Goal: Information Seeking & Learning: Learn about a topic

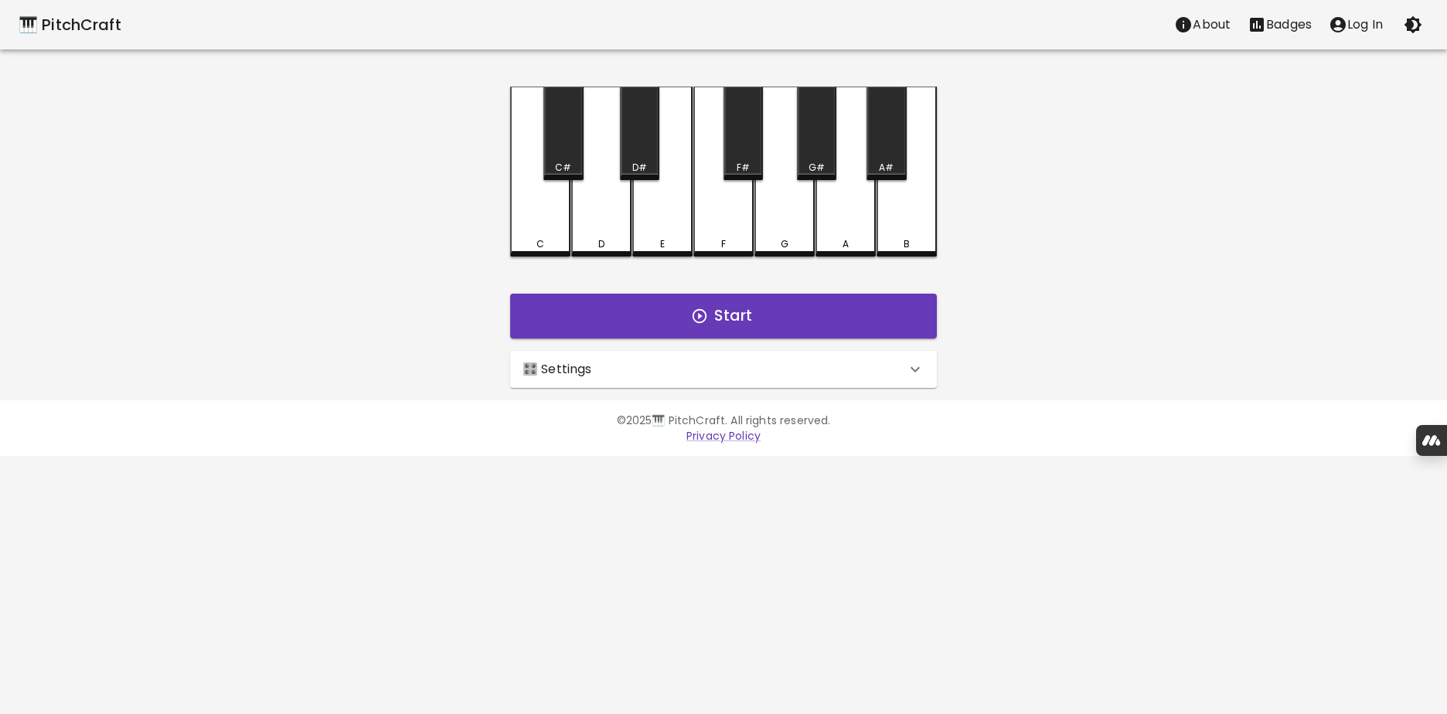
click at [916, 373] on icon at bounding box center [915, 369] width 19 height 19
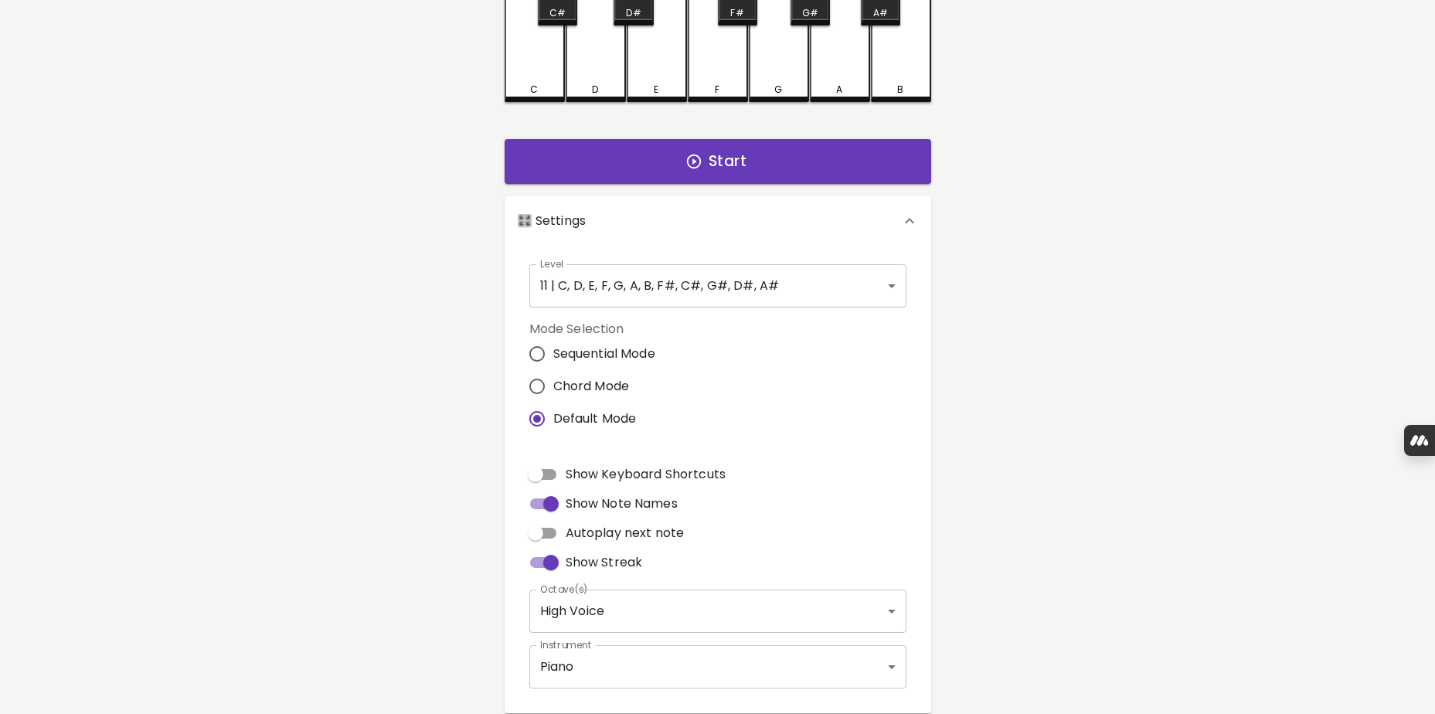
scroll to position [222, 0]
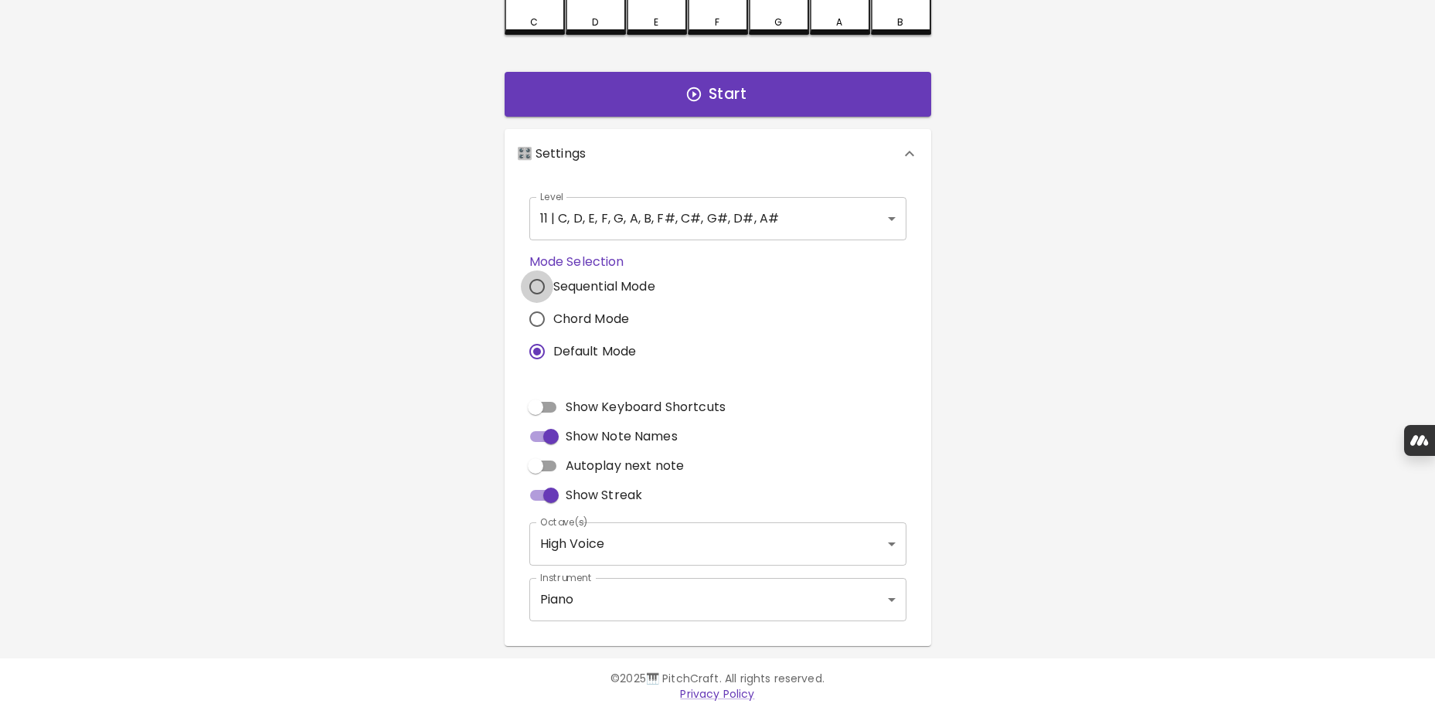
click at [537, 288] on input "Sequential Mode" at bounding box center [537, 286] width 32 height 32
radio input "true"
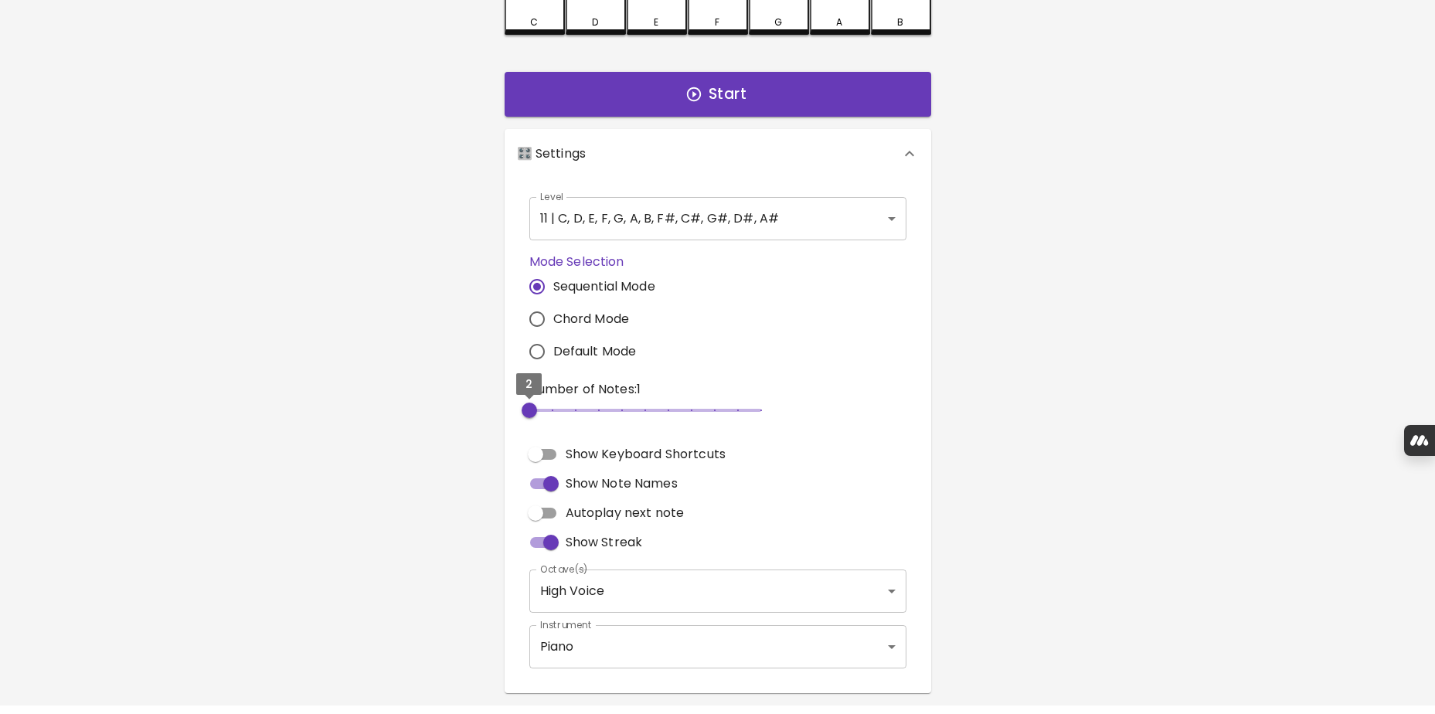
type input "3"
drag, startPoint x: 536, startPoint y: 408, endPoint x: 556, endPoint y: 408, distance: 20.1
click at [556, 408] on span "3" at bounding box center [552, 410] width 15 height 15
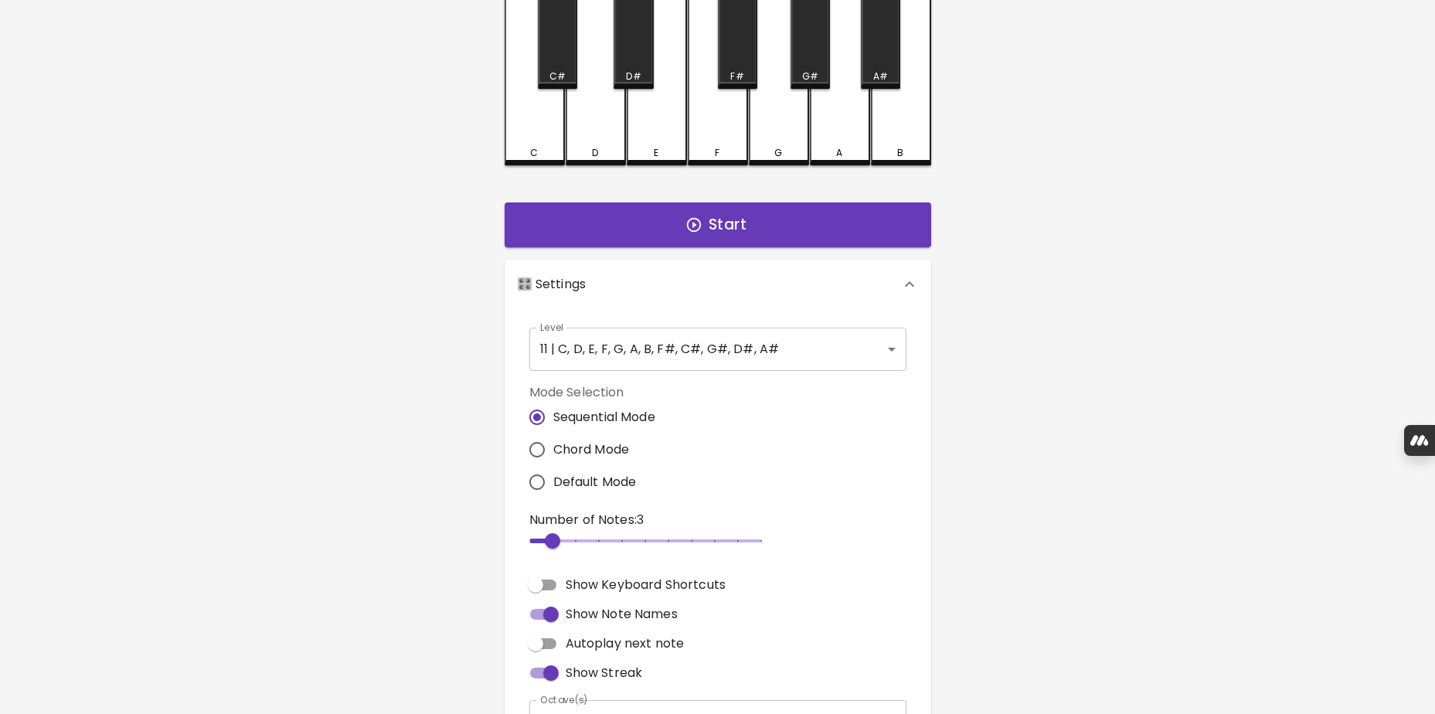
scroll to position [67, 0]
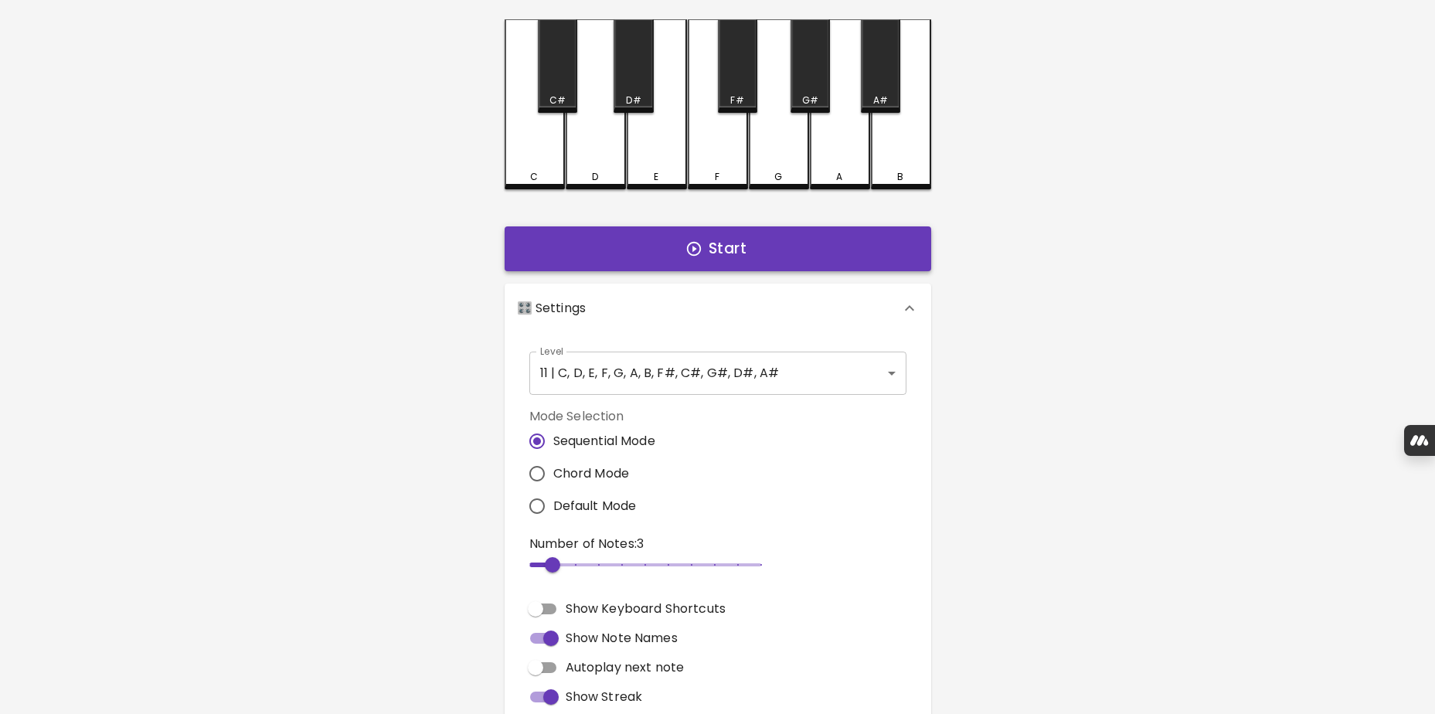
click at [734, 250] on button "Start" at bounding box center [718, 248] width 427 height 45
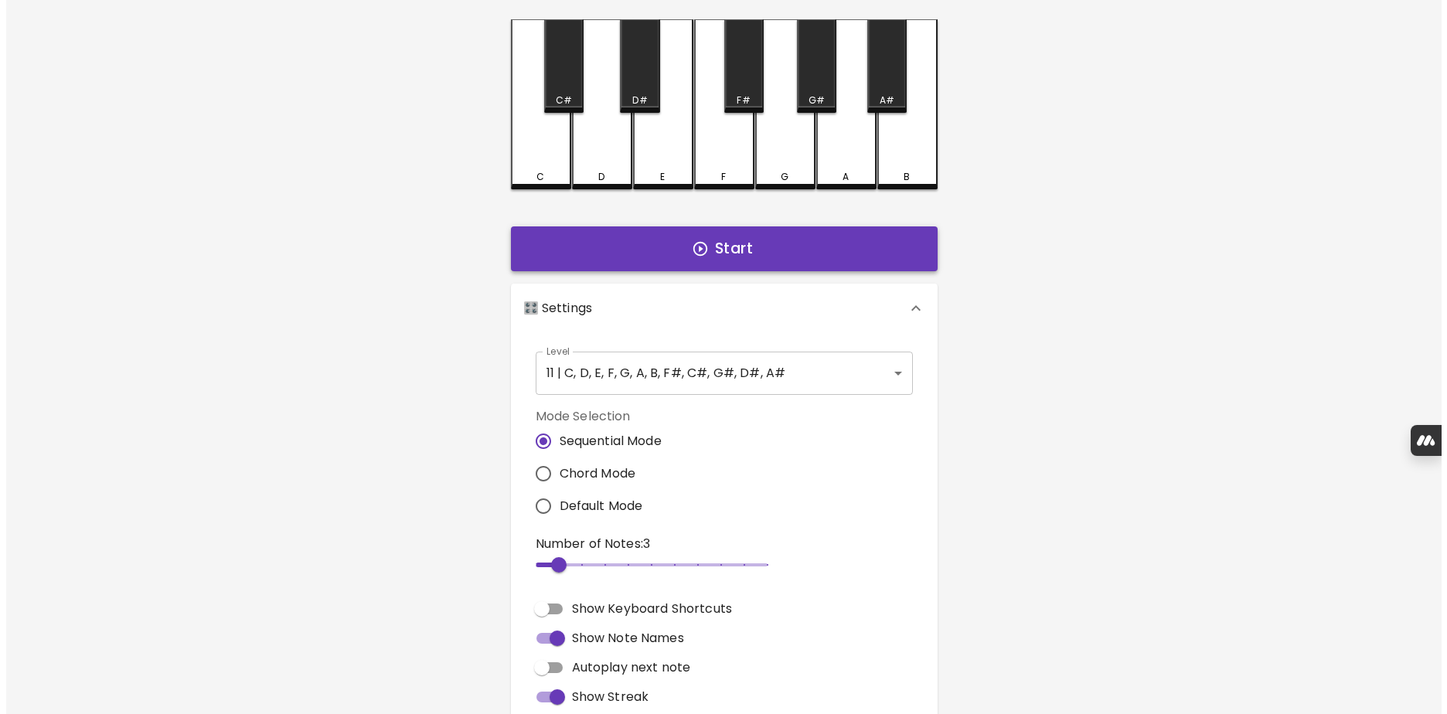
scroll to position [0, 0]
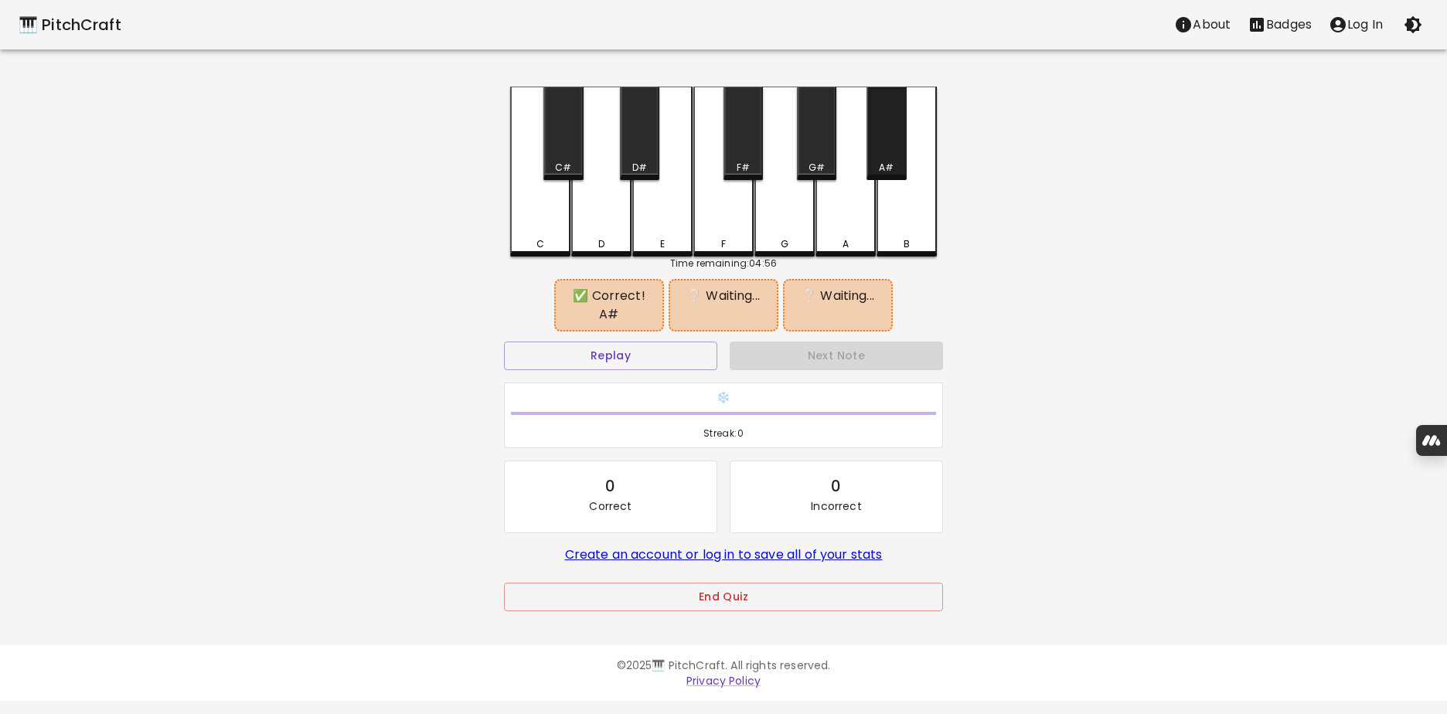
click at [881, 157] on div "A#" at bounding box center [885, 134] width 39 height 94
click at [668, 214] on div "E" at bounding box center [662, 172] width 60 height 170
click at [797, 238] on div "G" at bounding box center [784, 244] width 57 height 14
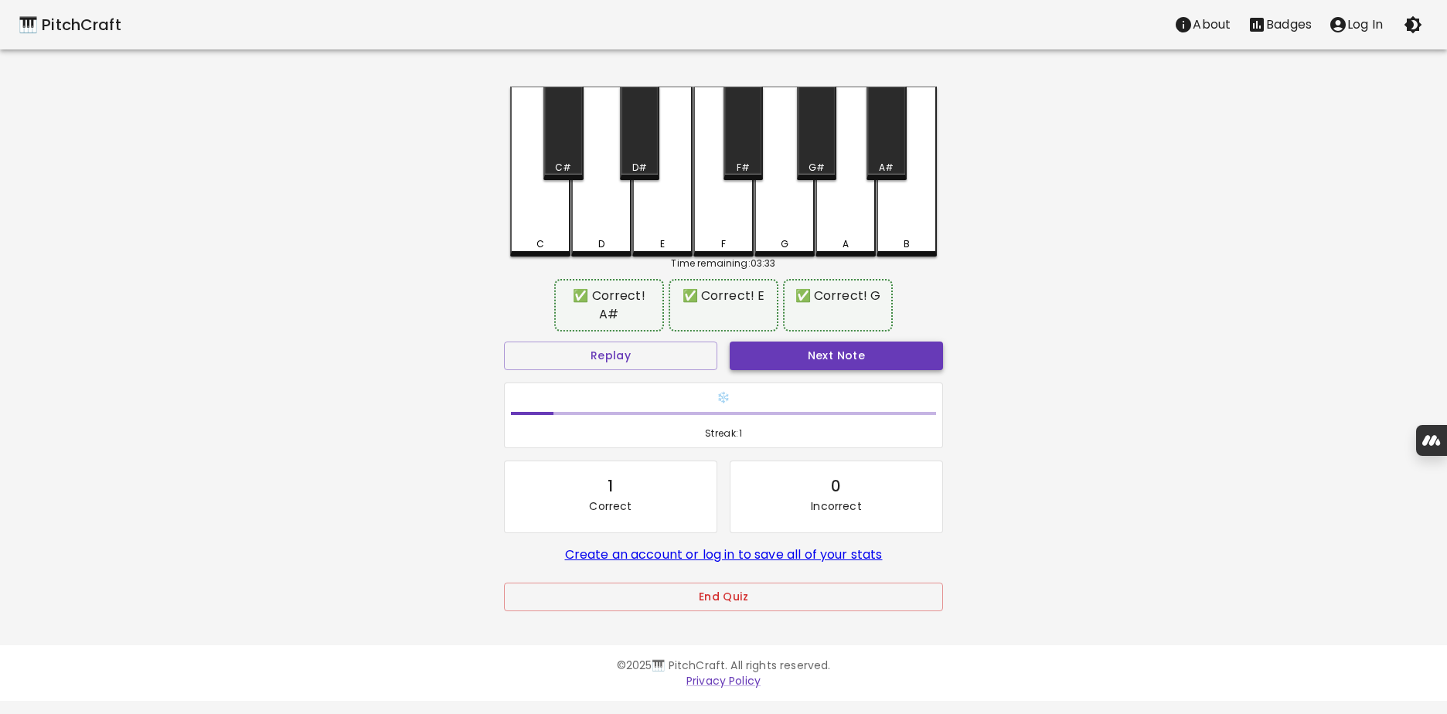
click at [808, 346] on button "Next Note" at bounding box center [835, 356] width 213 height 29
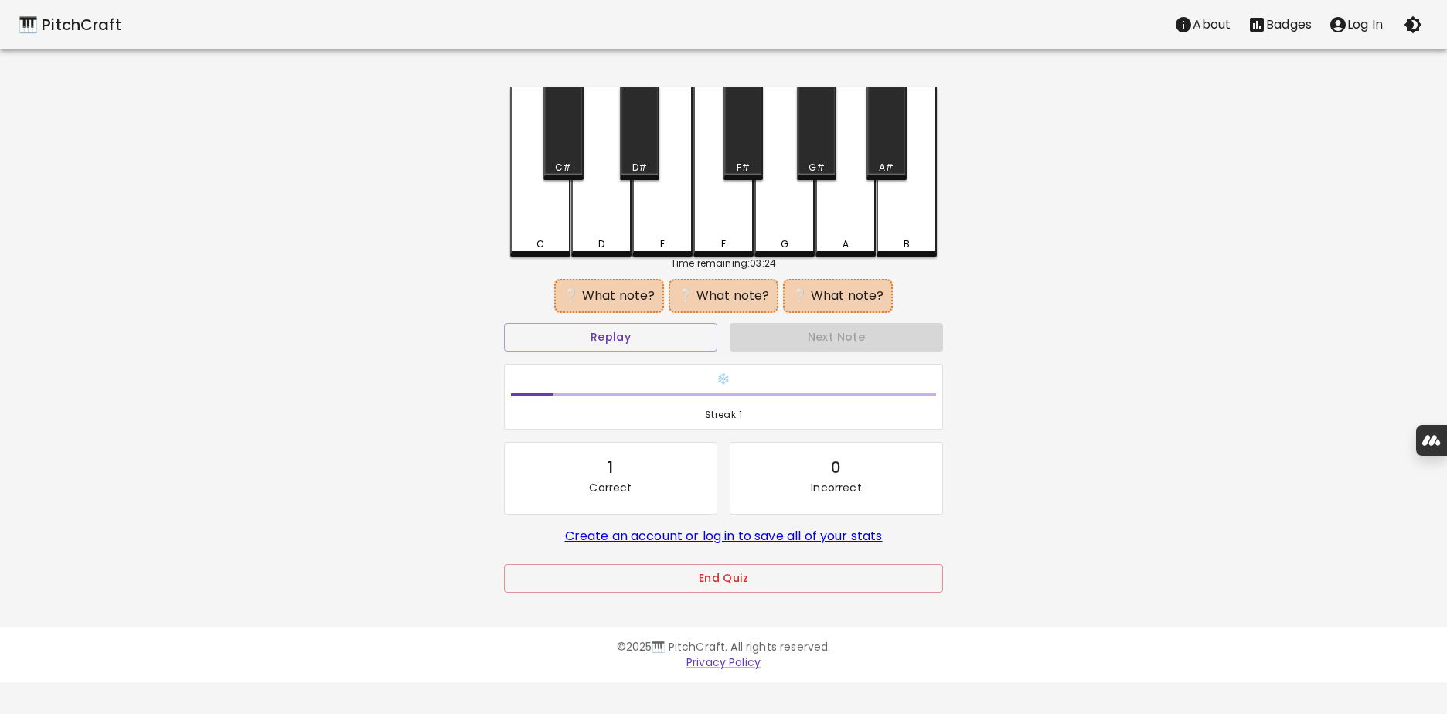
click at [583, 204] on div "D" at bounding box center [601, 172] width 60 height 170
click at [542, 213] on div "C" at bounding box center [540, 170] width 60 height 167
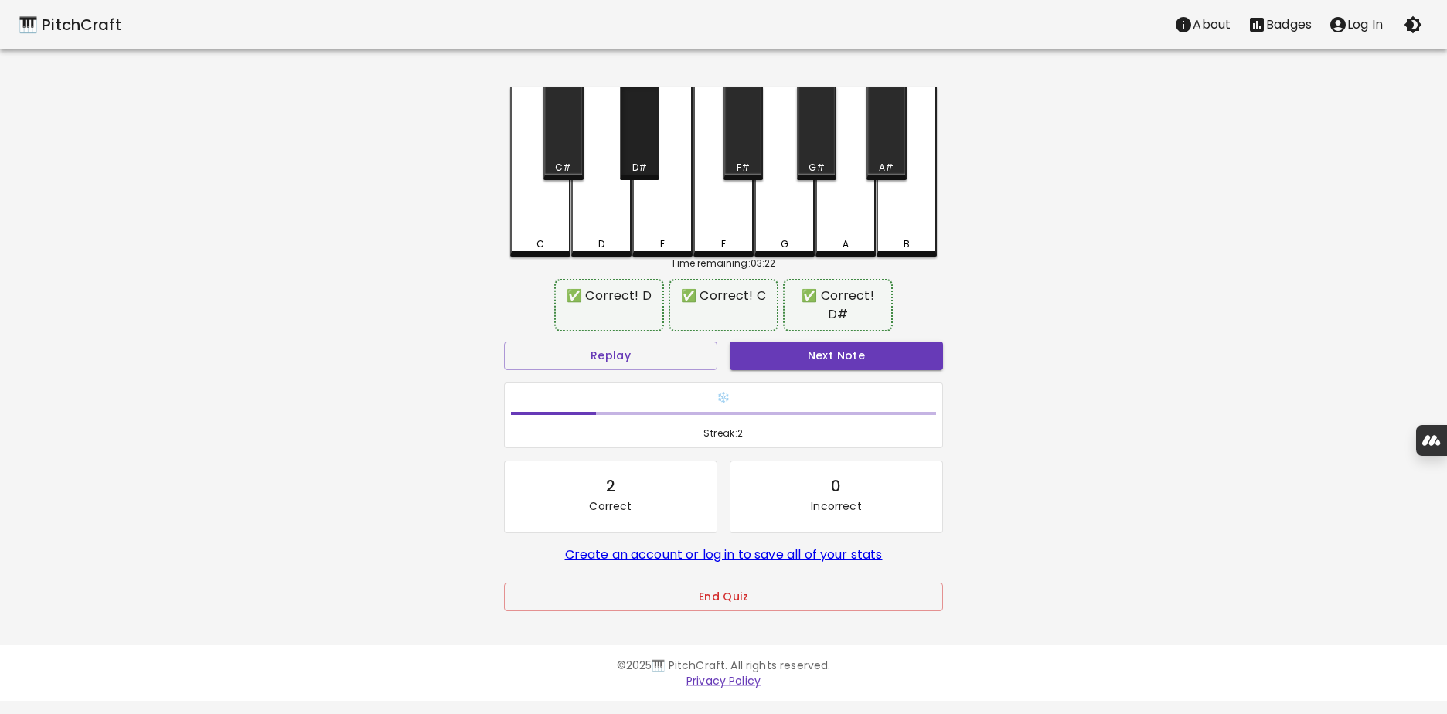
click at [632, 159] on div "D#" at bounding box center [639, 134] width 39 height 94
click at [784, 345] on button "Next Note" at bounding box center [835, 356] width 213 height 29
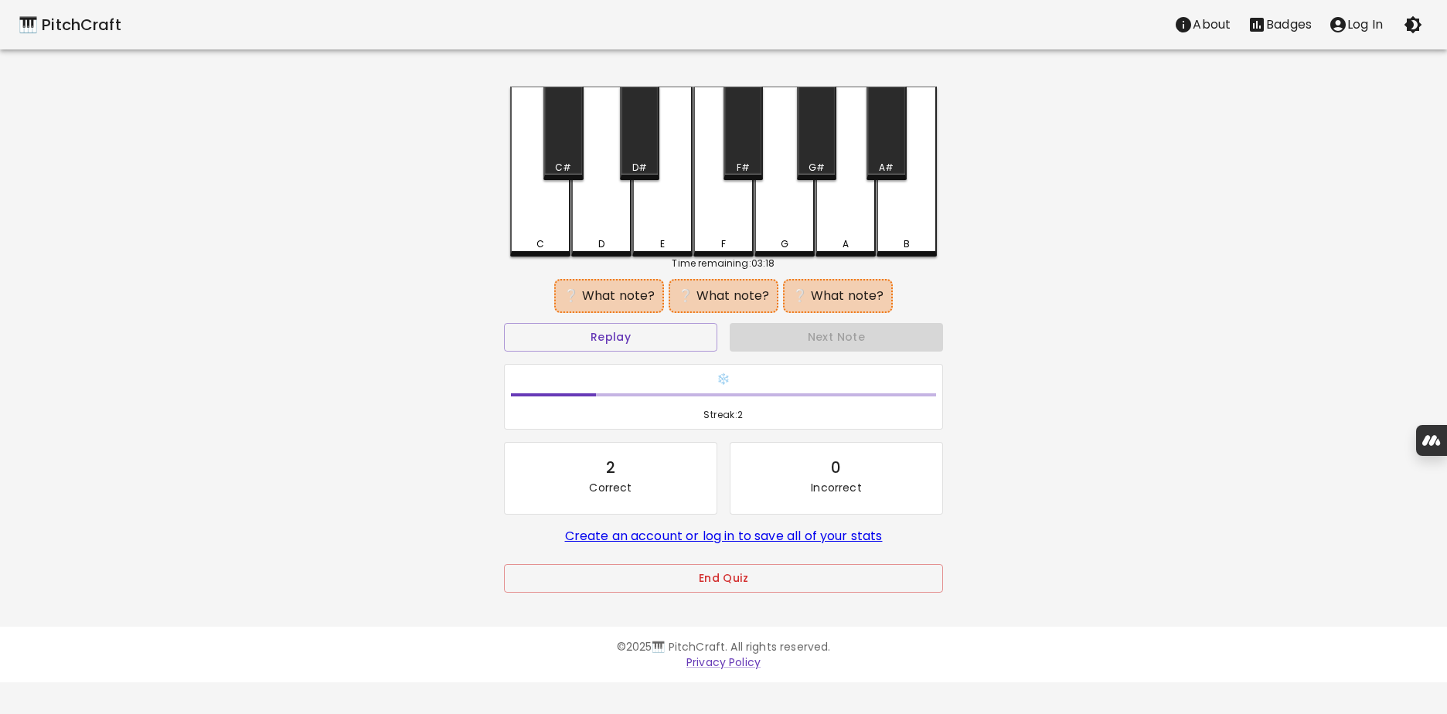
click at [614, 215] on div "D" at bounding box center [601, 172] width 60 height 170
click at [733, 154] on div "F#" at bounding box center [742, 134] width 39 height 94
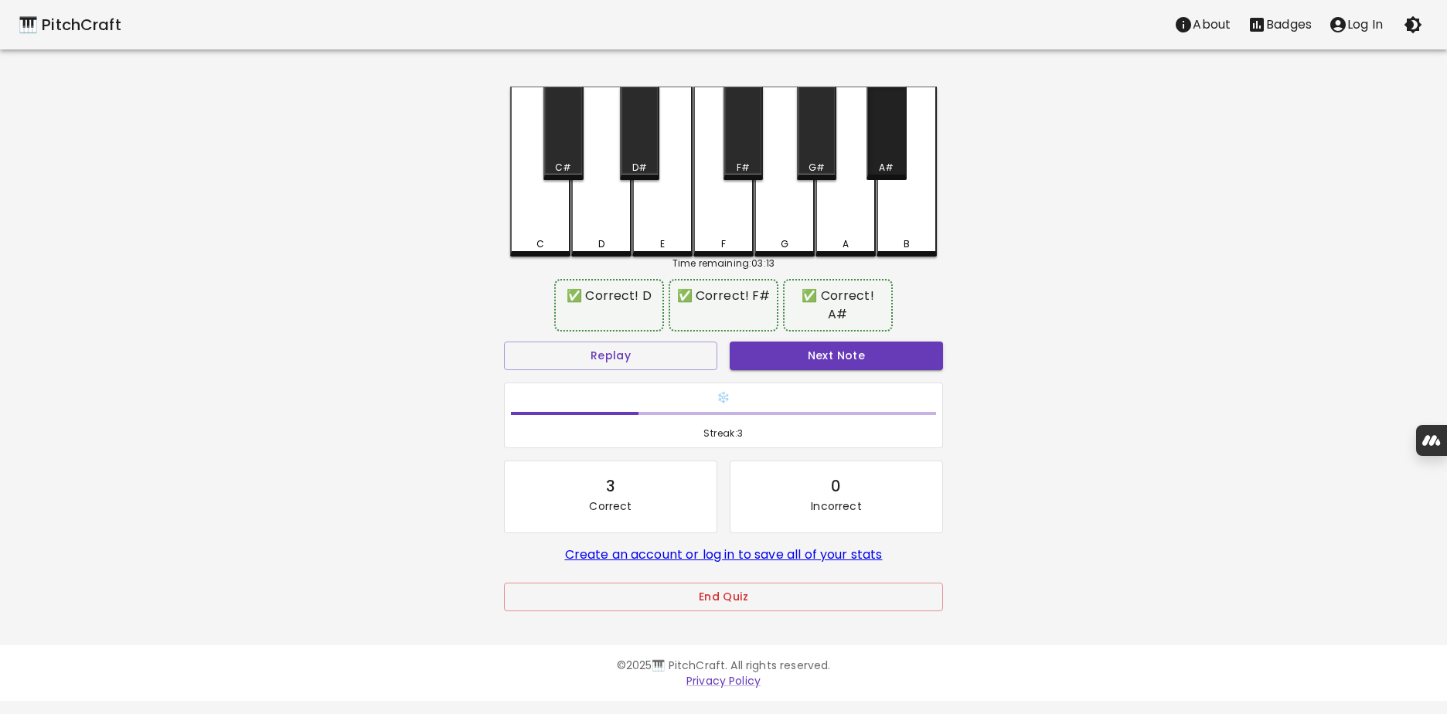
click at [875, 155] on div "A#" at bounding box center [885, 134] width 39 height 94
click at [794, 342] on button "Next Note" at bounding box center [835, 356] width 213 height 29
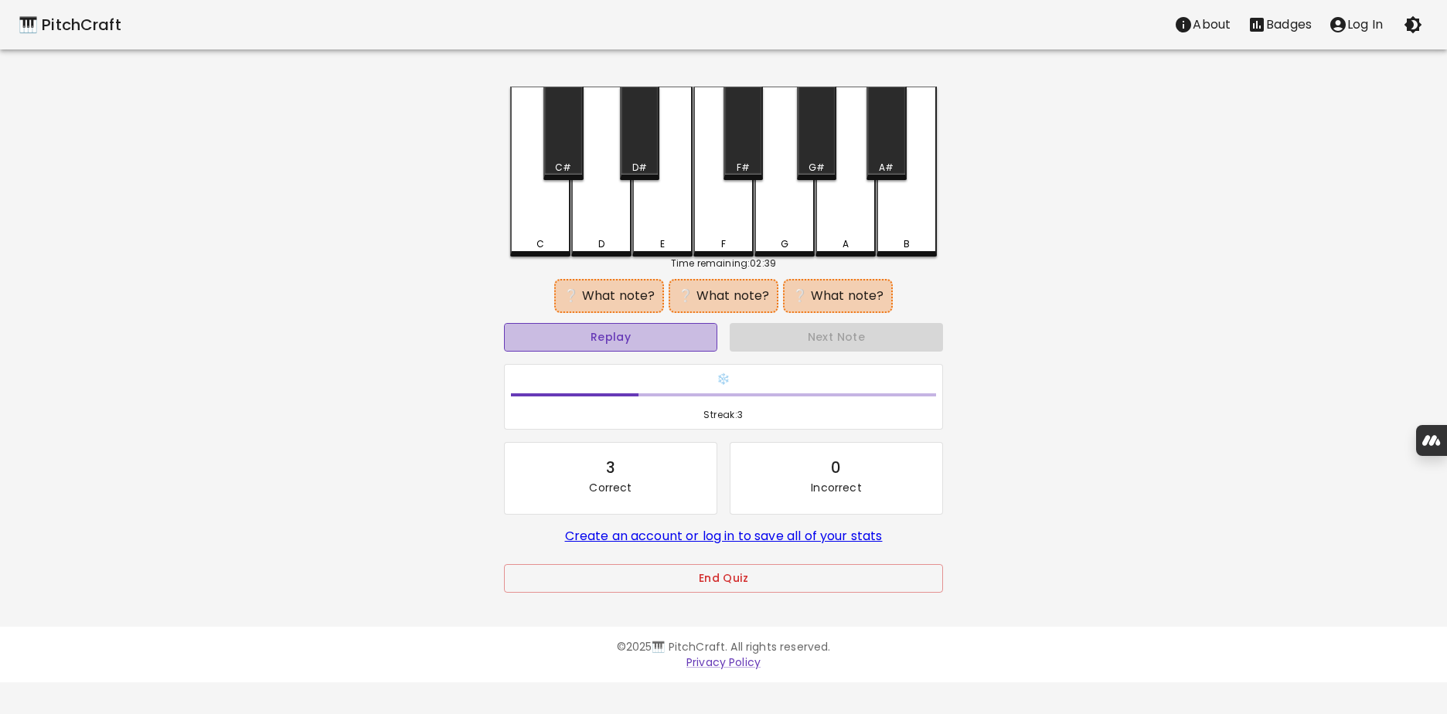
click at [679, 335] on button "Replay" at bounding box center [610, 337] width 213 height 29
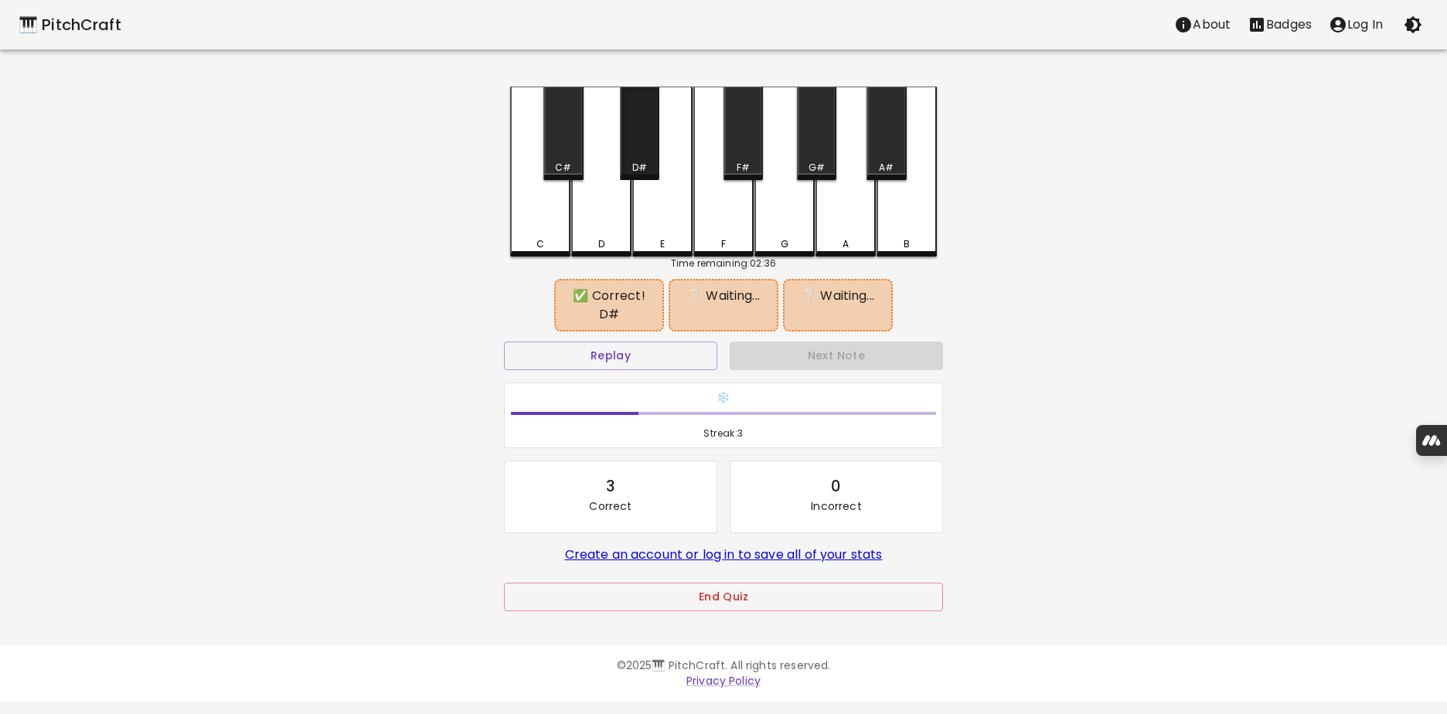
click at [629, 154] on div "D#" at bounding box center [639, 134] width 39 height 94
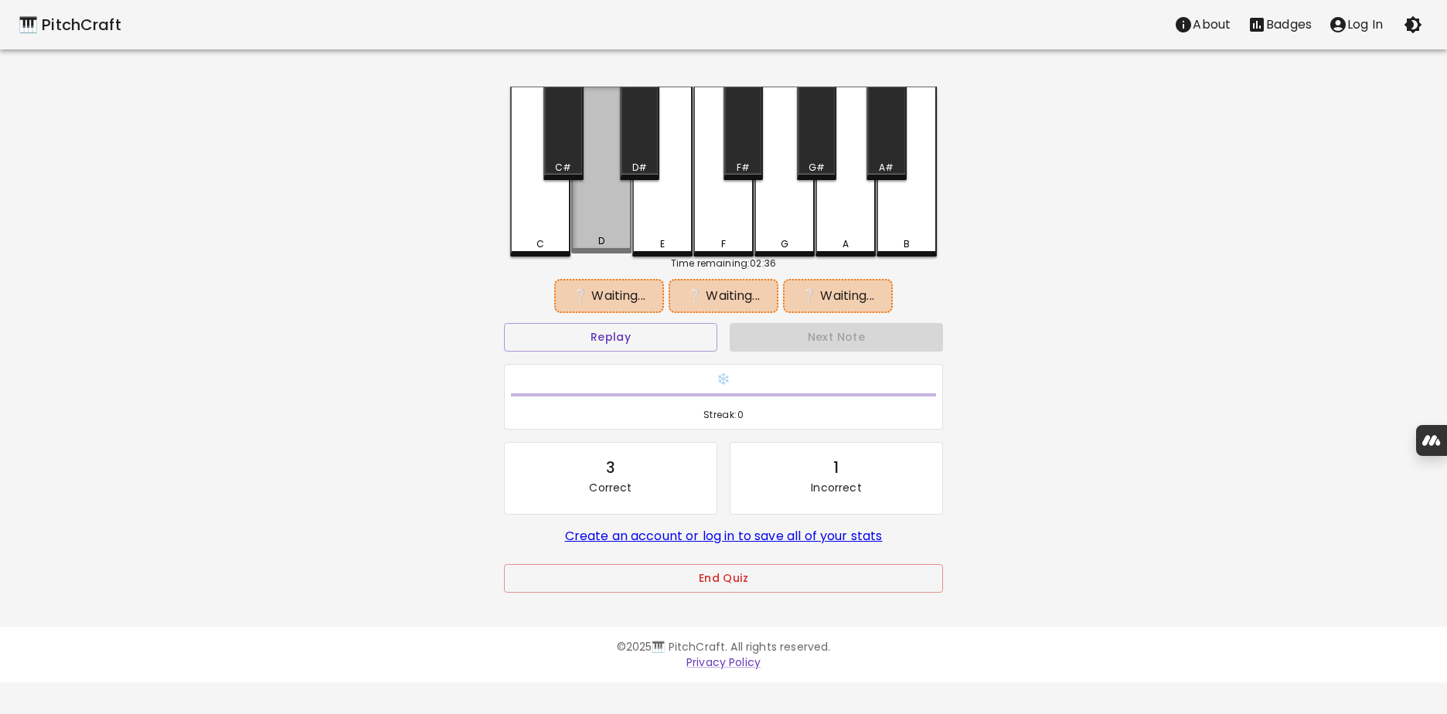
click at [604, 200] on div "D" at bounding box center [601, 170] width 60 height 167
click at [638, 155] on div "D#" at bounding box center [639, 134] width 39 height 94
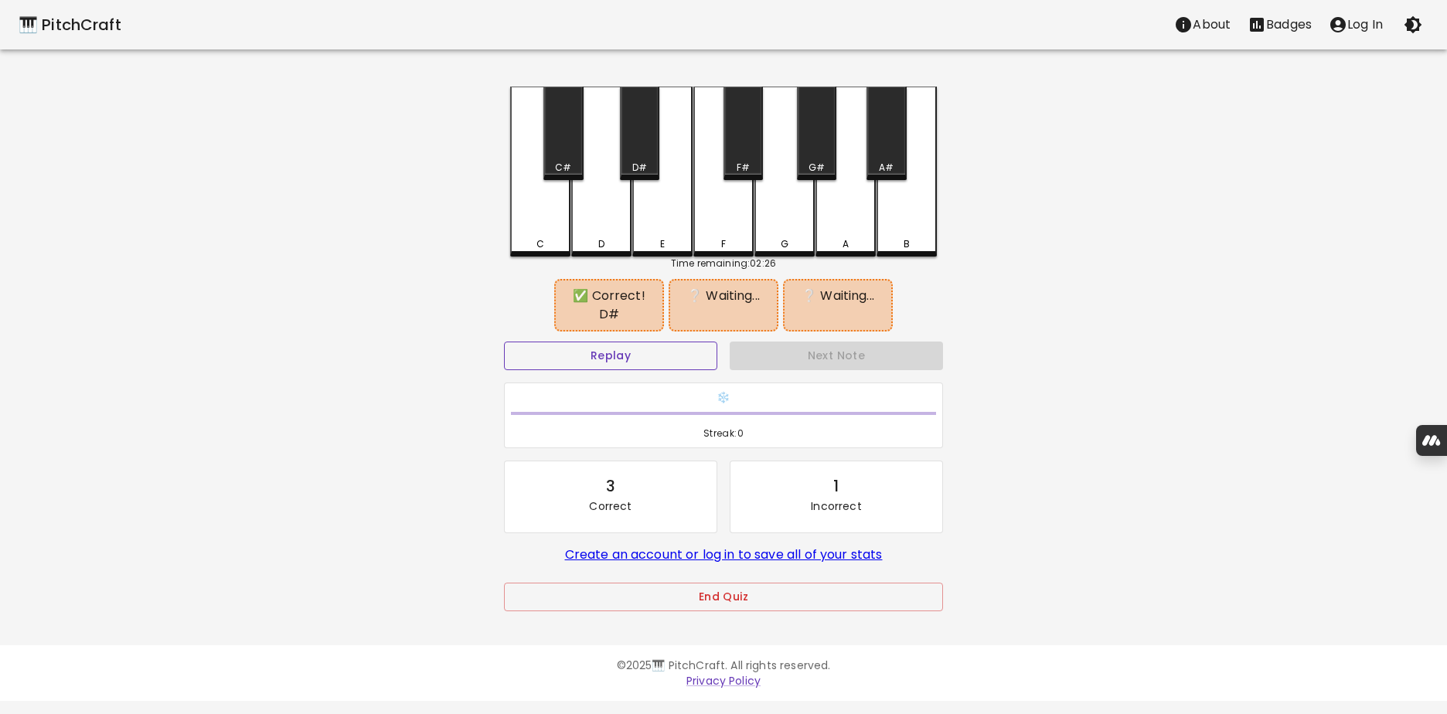
click at [596, 342] on button "Replay" at bounding box center [610, 356] width 213 height 29
click at [563, 145] on div "C#" at bounding box center [562, 134] width 39 height 94
click at [707, 301] on div "✅ Correct! C#" at bounding box center [723, 305] width 94 height 37
click at [631, 352] on button "Replay" at bounding box center [610, 356] width 213 height 29
click at [789, 211] on div "G" at bounding box center [784, 172] width 60 height 170
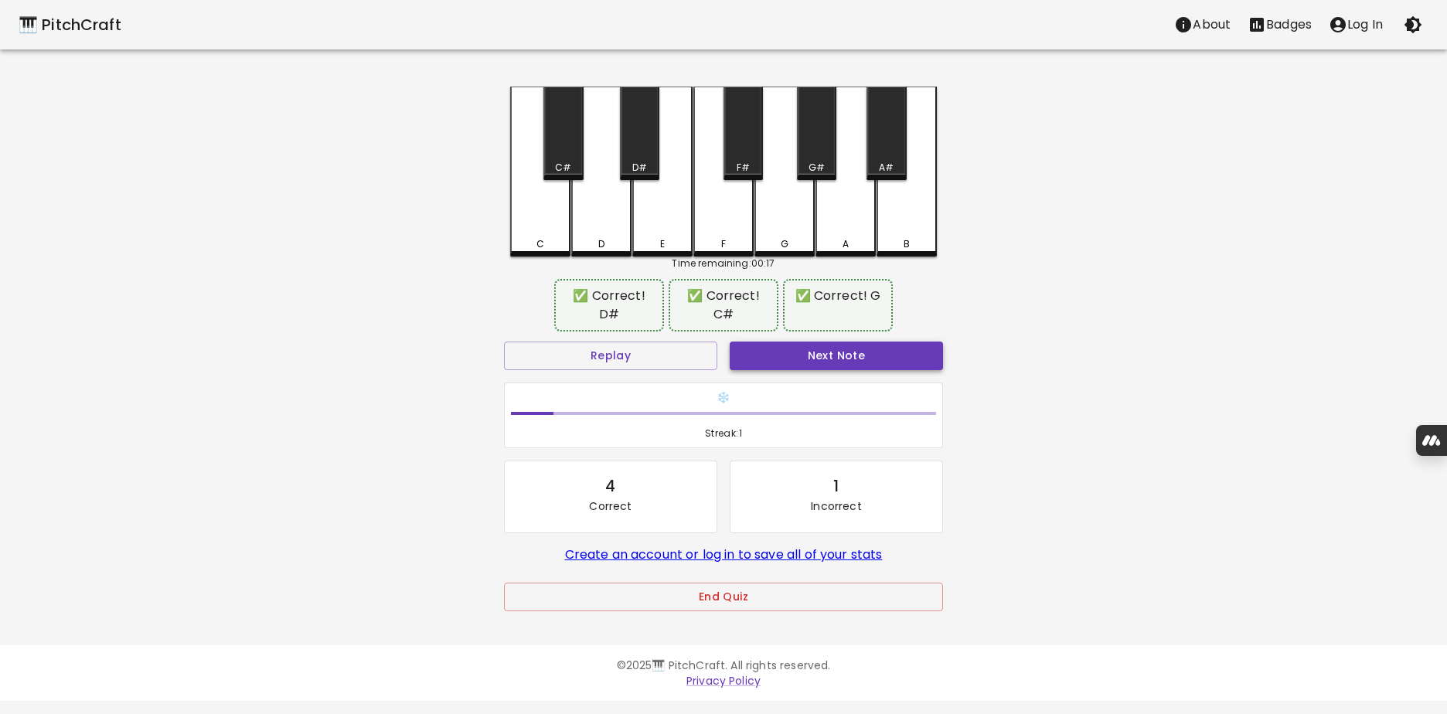
click at [862, 358] on button "Next Note" at bounding box center [835, 356] width 213 height 29
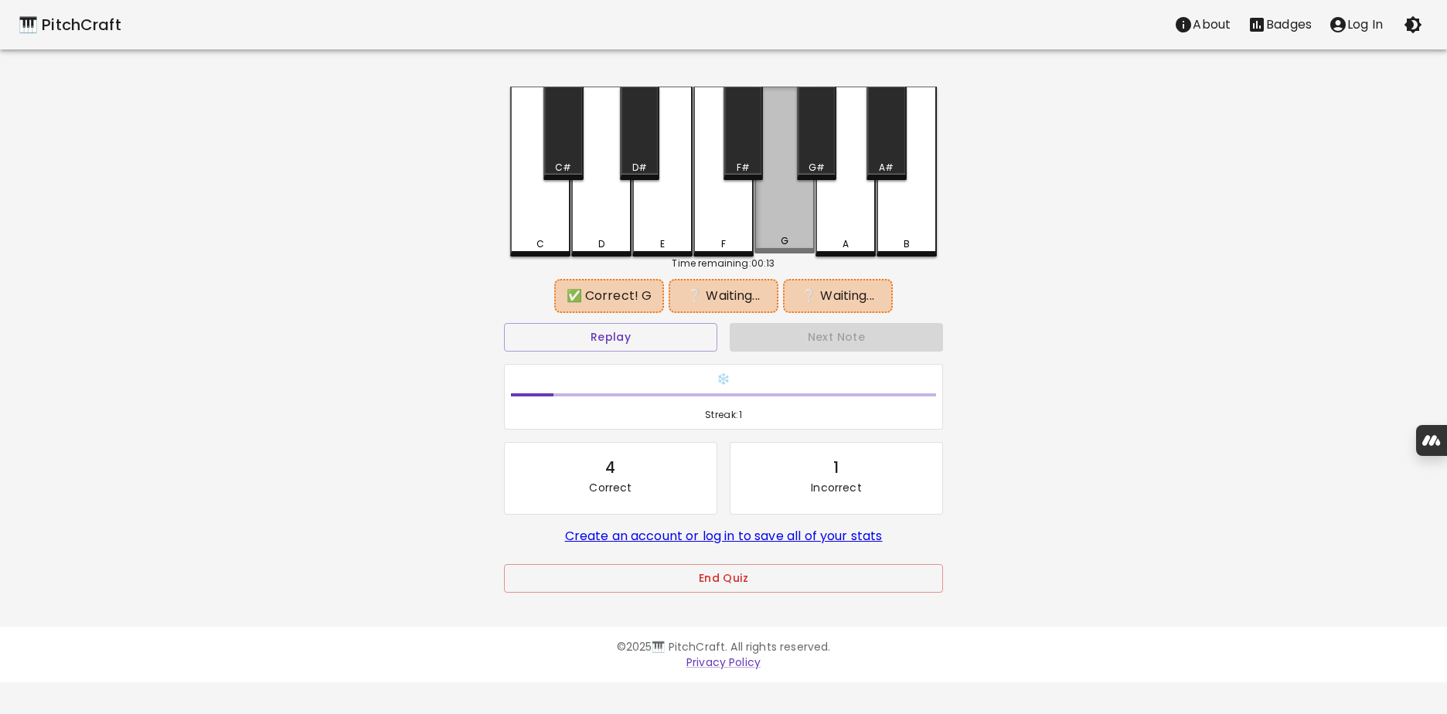
click at [794, 219] on div "G" at bounding box center [784, 170] width 60 height 167
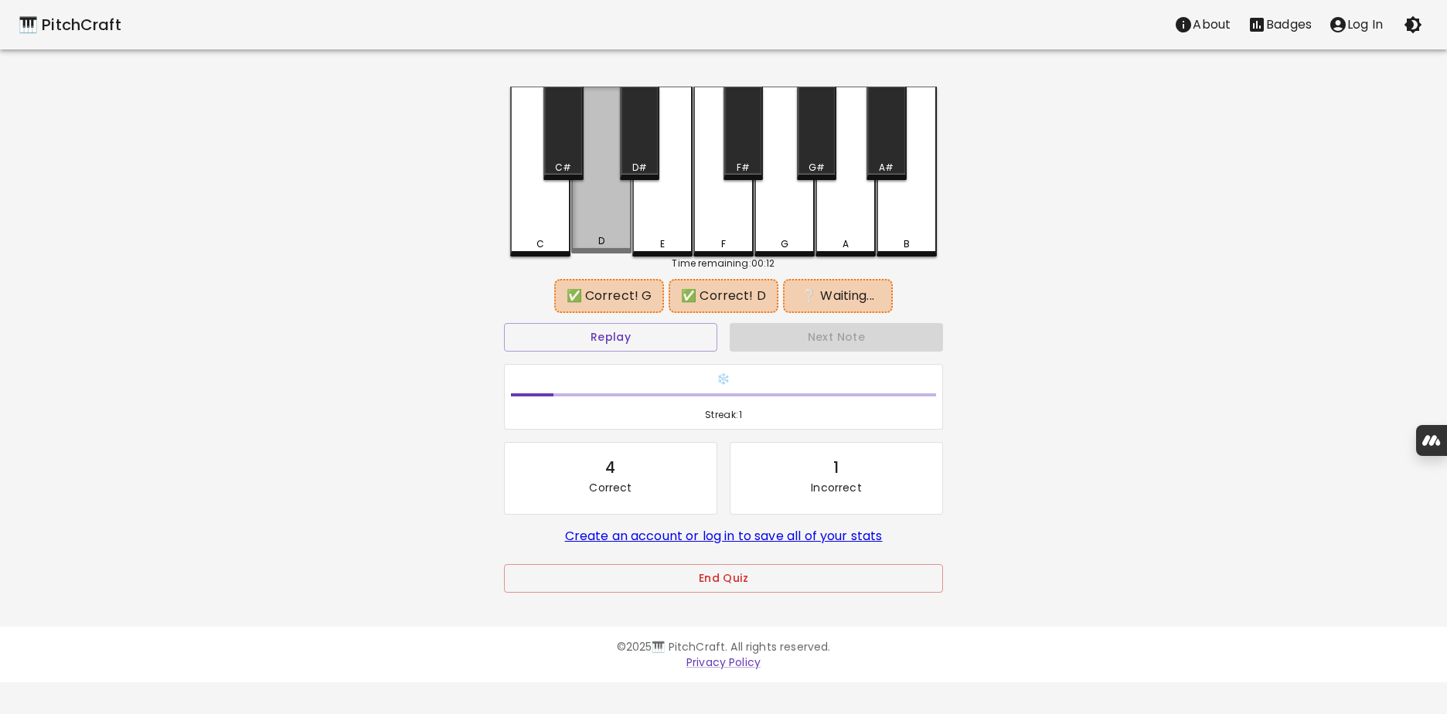
click at [614, 214] on div "D" at bounding box center [601, 170] width 60 height 167
click at [737, 155] on div "F#" at bounding box center [742, 134] width 39 height 94
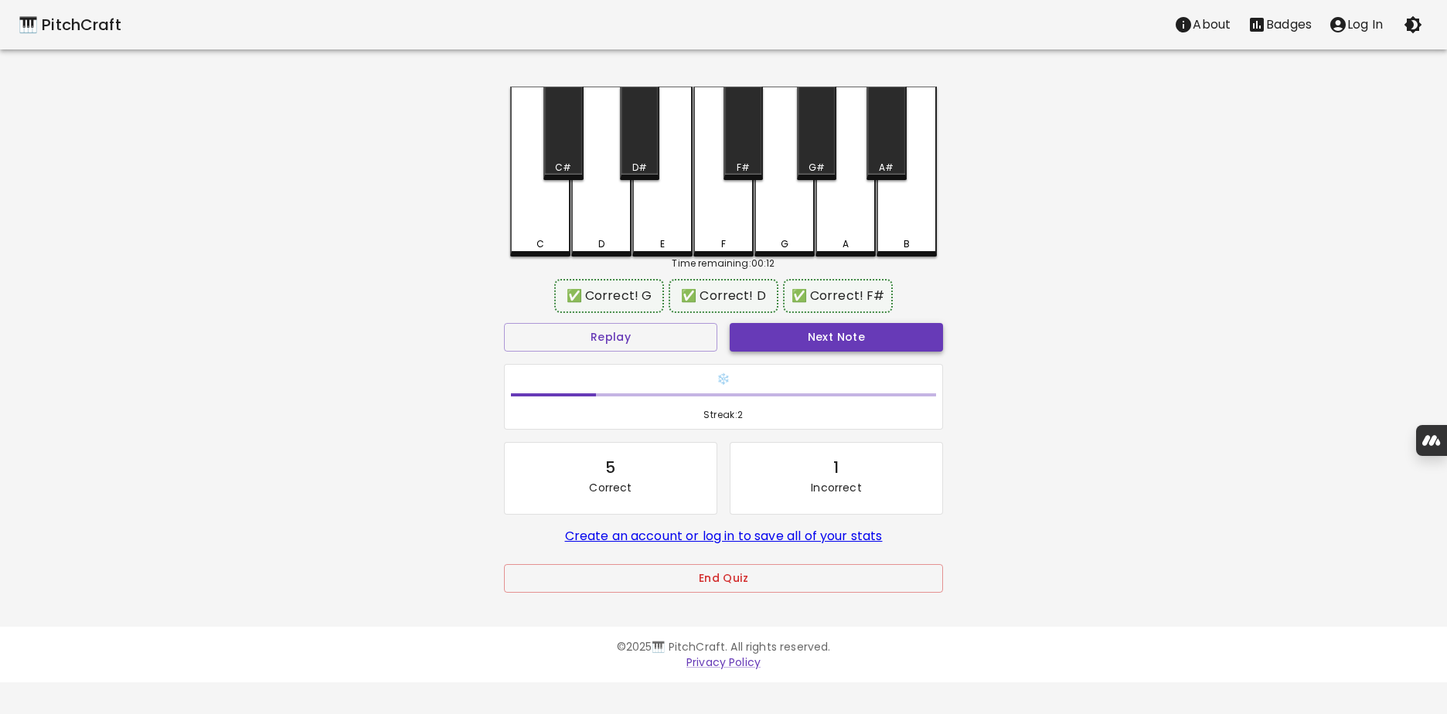
click at [852, 340] on button "Next Note" at bounding box center [835, 337] width 213 height 29
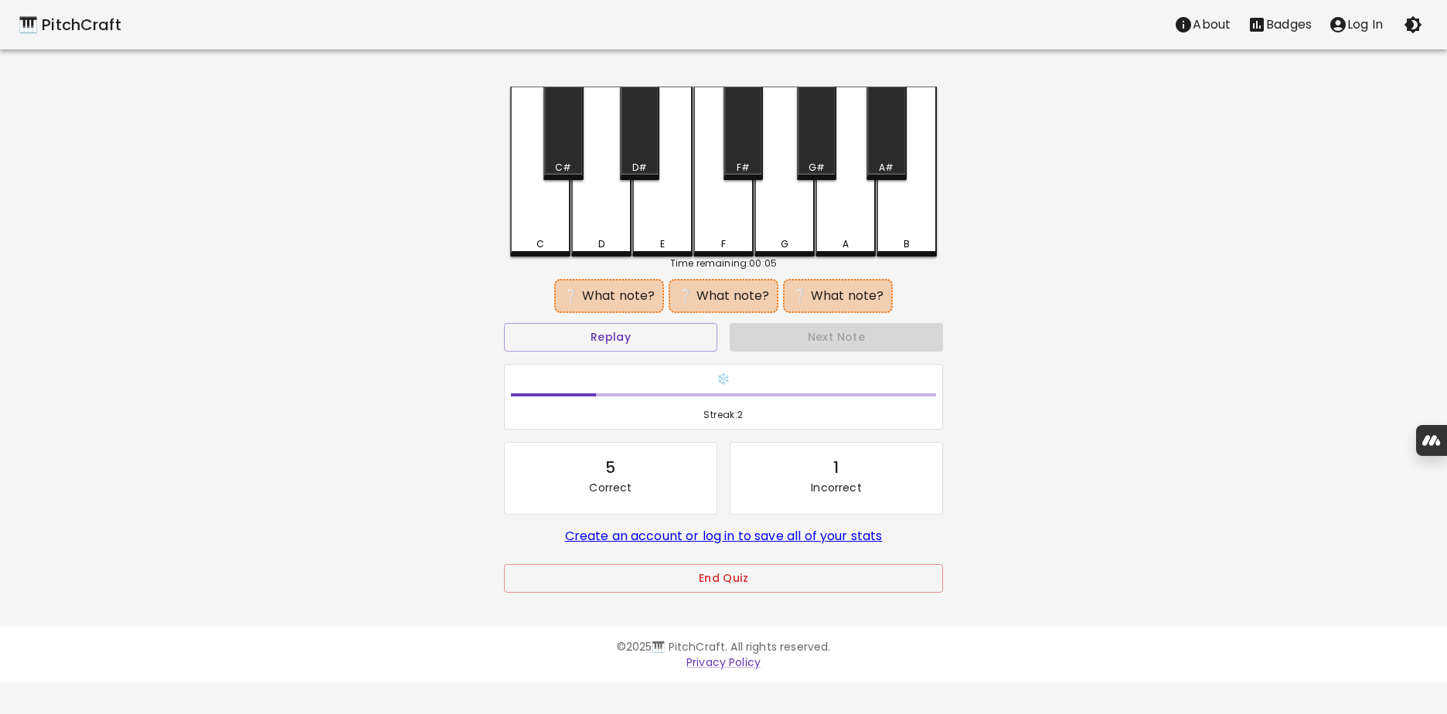
click at [621, 216] on div "D" at bounding box center [601, 172] width 60 height 170
click at [746, 161] on div "F#" at bounding box center [742, 168] width 13 height 14
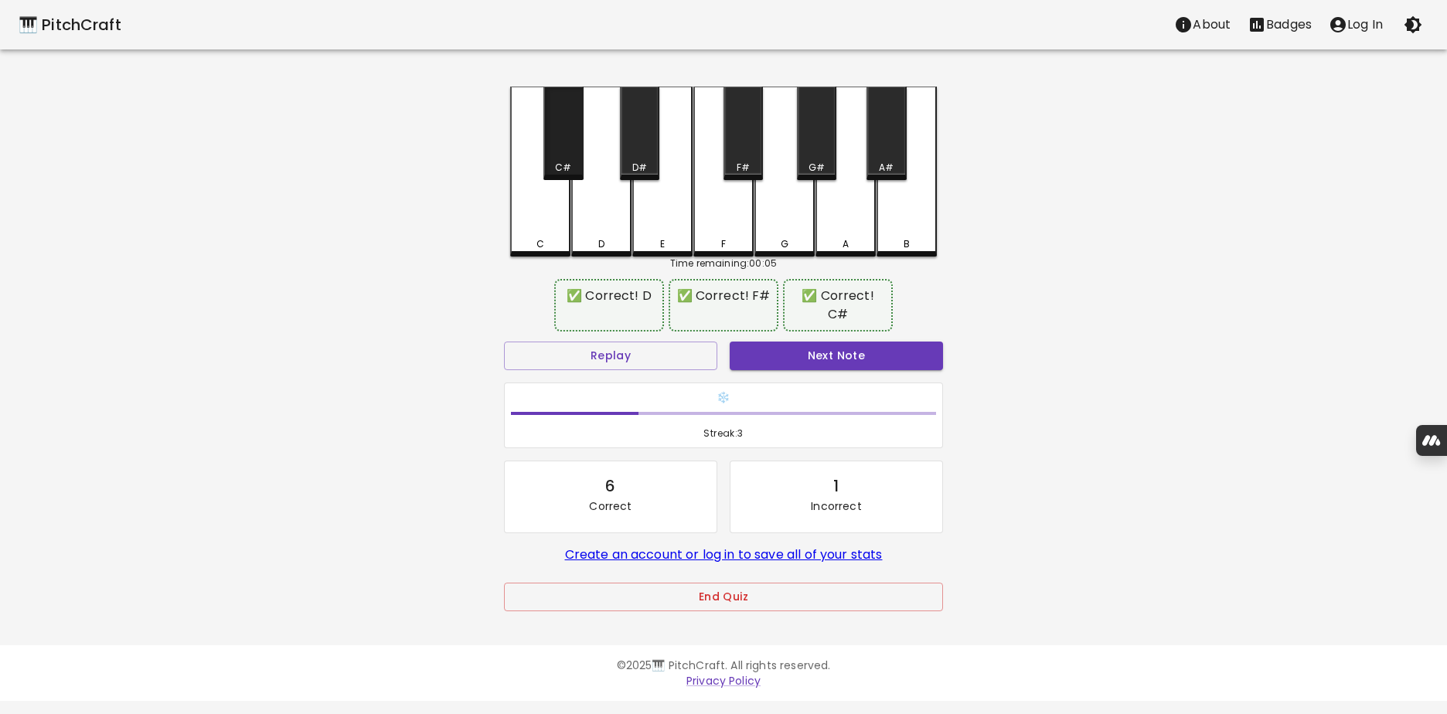
click at [568, 159] on div "C#" at bounding box center [562, 134] width 39 height 94
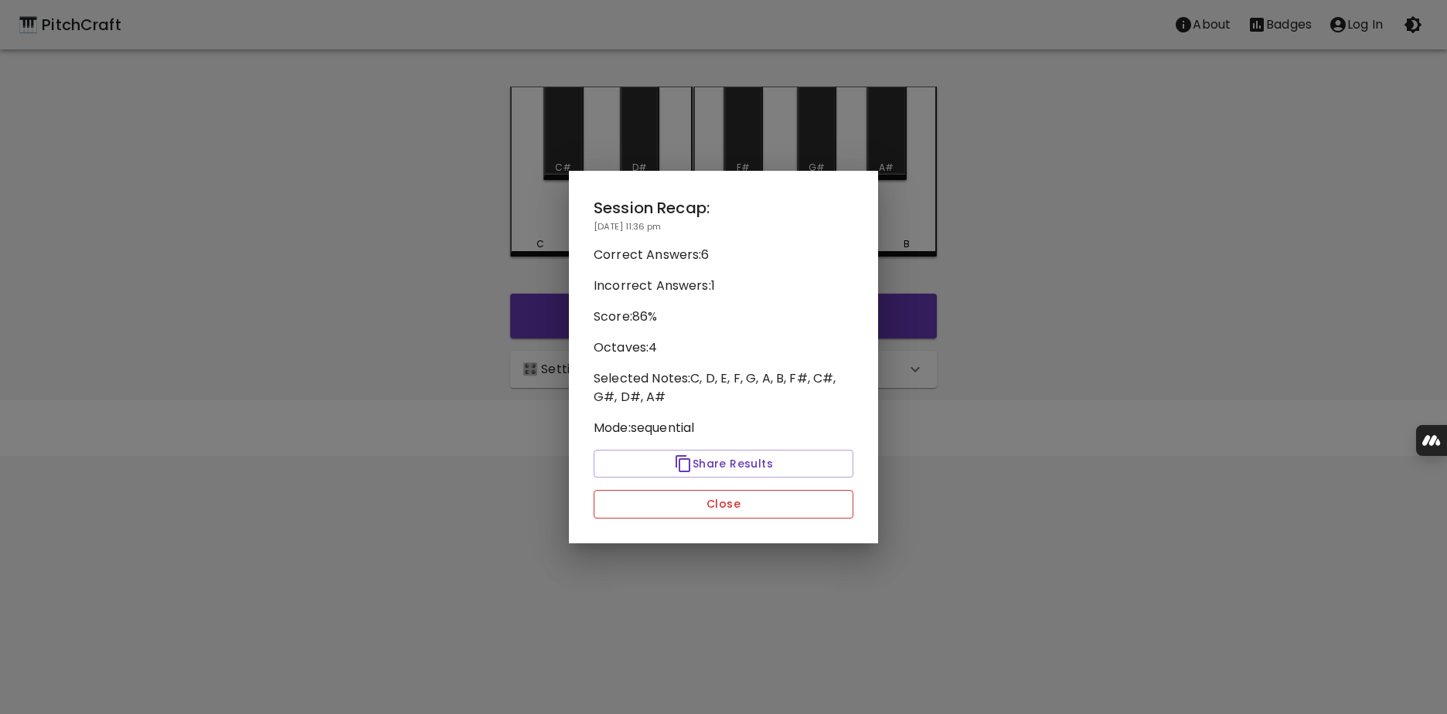
click at [714, 497] on button "Close" at bounding box center [723, 504] width 260 height 29
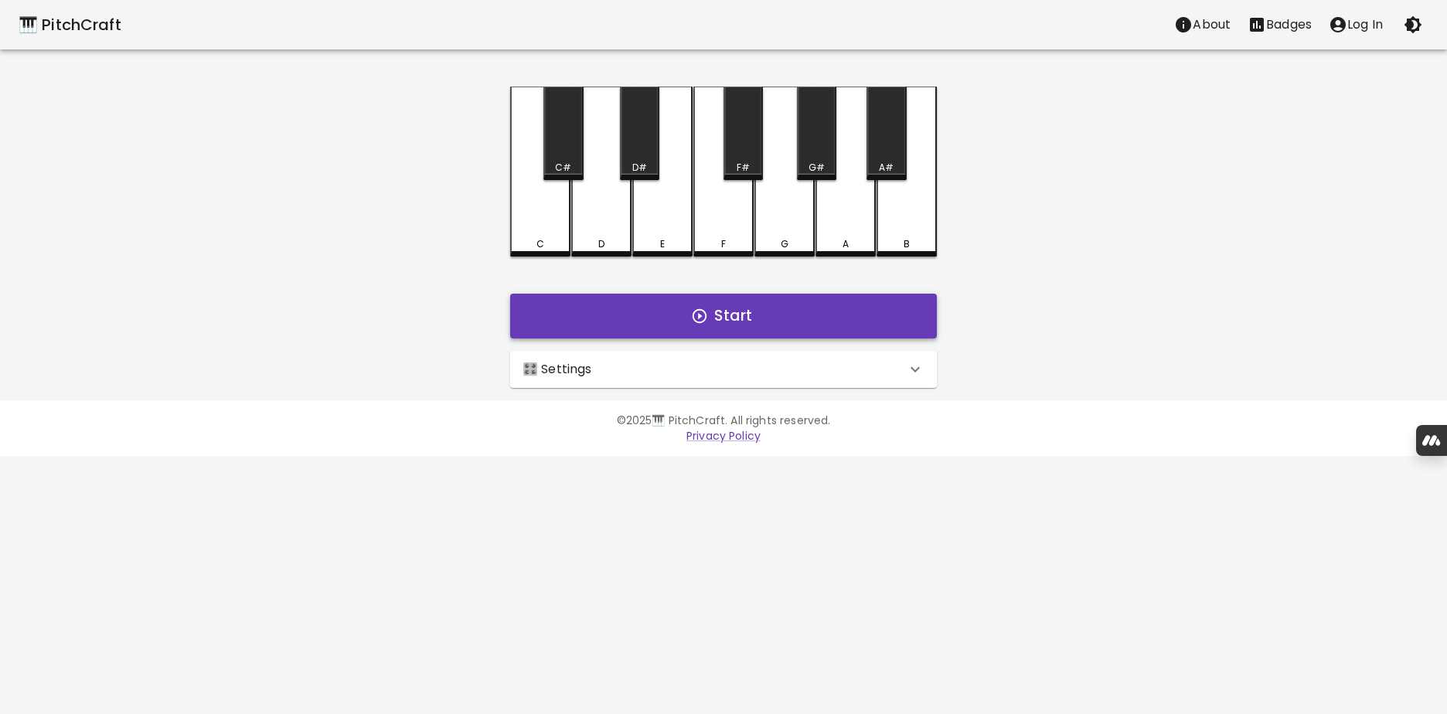
click at [706, 315] on icon "button" at bounding box center [699, 316] width 14 height 14
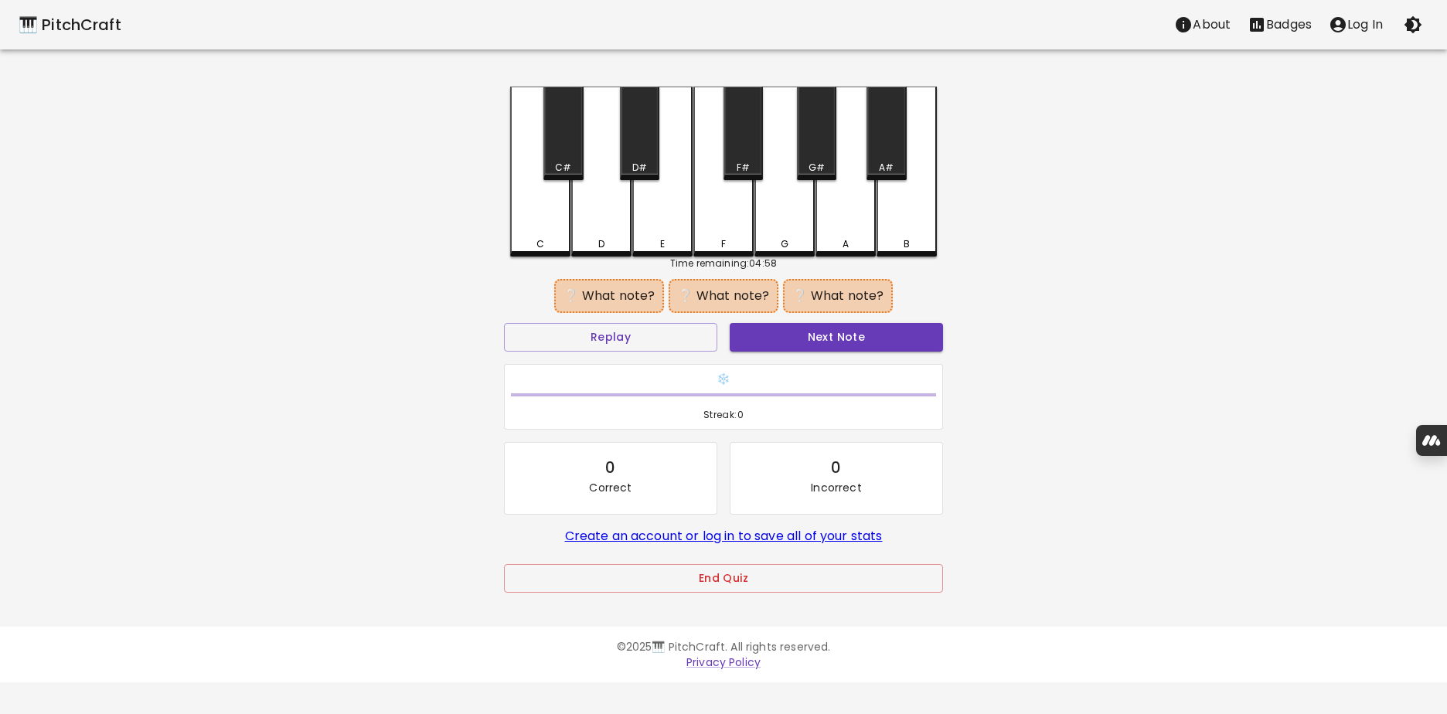
click at [617, 195] on div "D" at bounding box center [601, 172] width 60 height 170
click at [783, 207] on div "G" at bounding box center [784, 172] width 60 height 170
click at [615, 211] on div "D" at bounding box center [601, 170] width 60 height 167
click at [808, 152] on div "G#" at bounding box center [816, 134] width 39 height 94
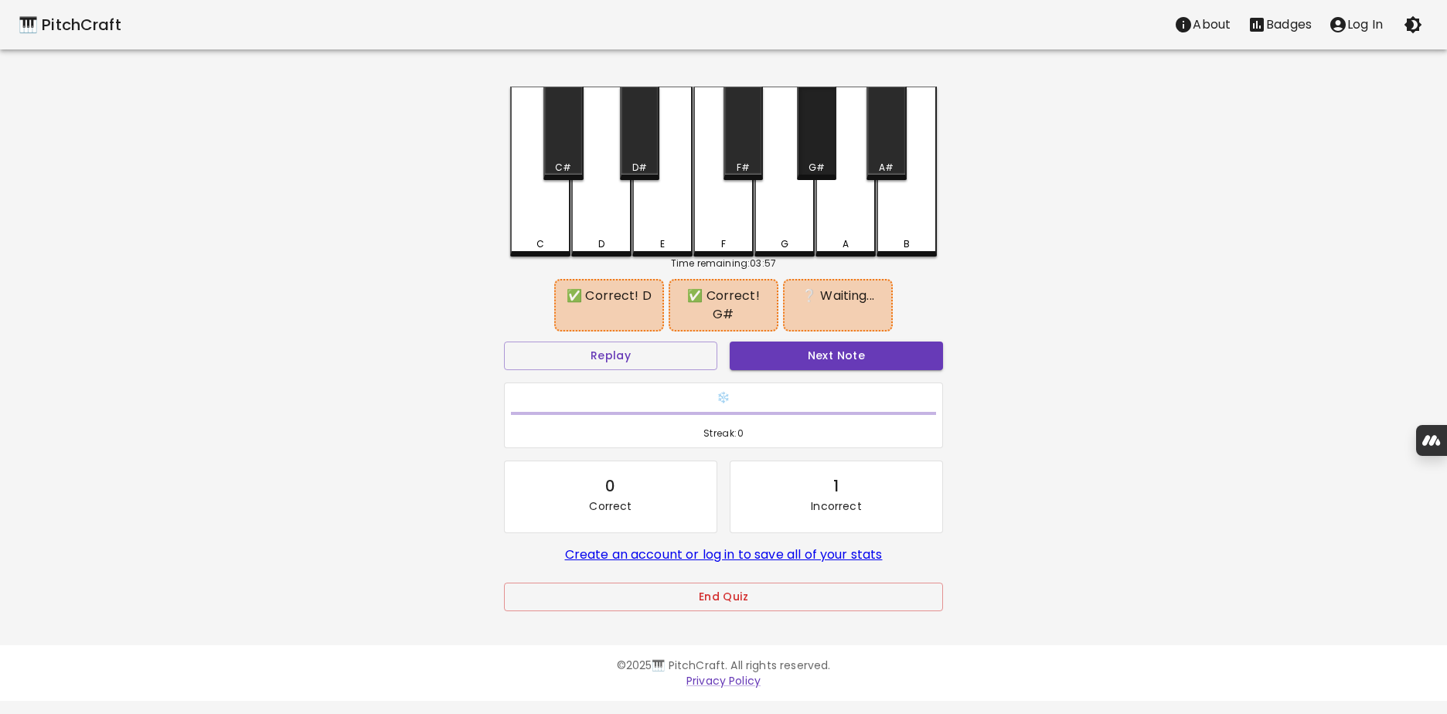
click at [808, 152] on div "G#" at bounding box center [816, 134] width 39 height 94
click at [815, 152] on div "G#" at bounding box center [816, 134] width 39 height 94
click at [681, 359] on button "Replay" at bounding box center [610, 356] width 213 height 29
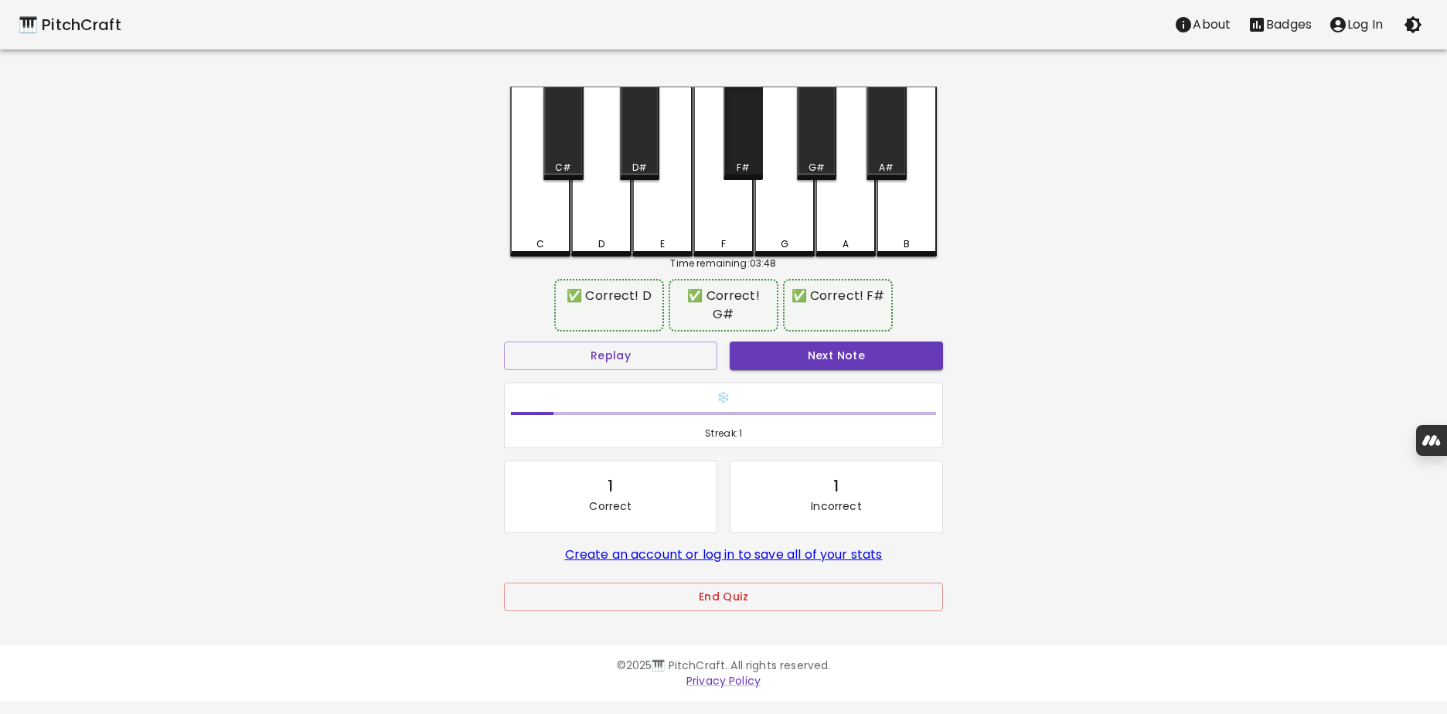
click at [743, 152] on div "F#" at bounding box center [742, 134] width 39 height 94
click at [817, 348] on button "Next Note" at bounding box center [835, 356] width 213 height 29
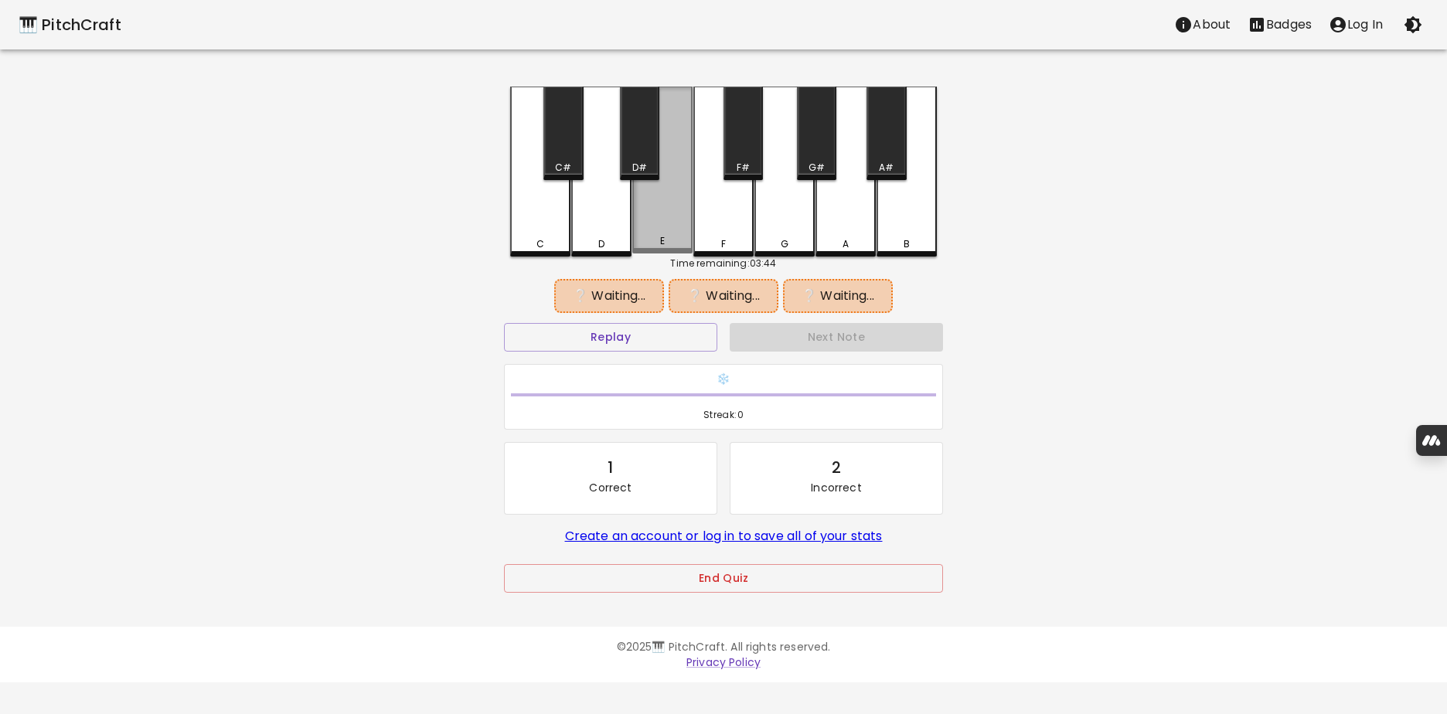
click at [668, 209] on div "E" at bounding box center [662, 170] width 60 height 167
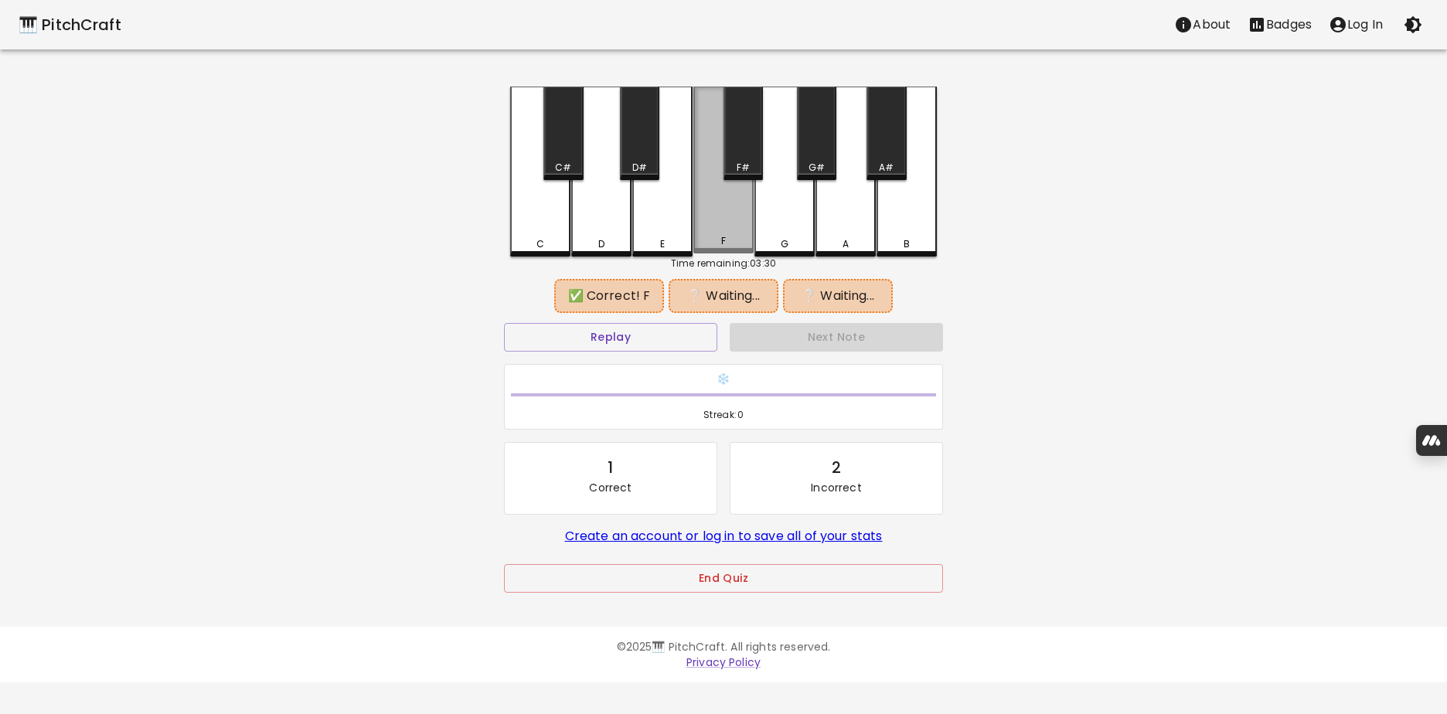
click at [717, 210] on div "F" at bounding box center [723, 170] width 60 height 167
click at [738, 585] on button "End Quiz" at bounding box center [723, 578] width 439 height 29
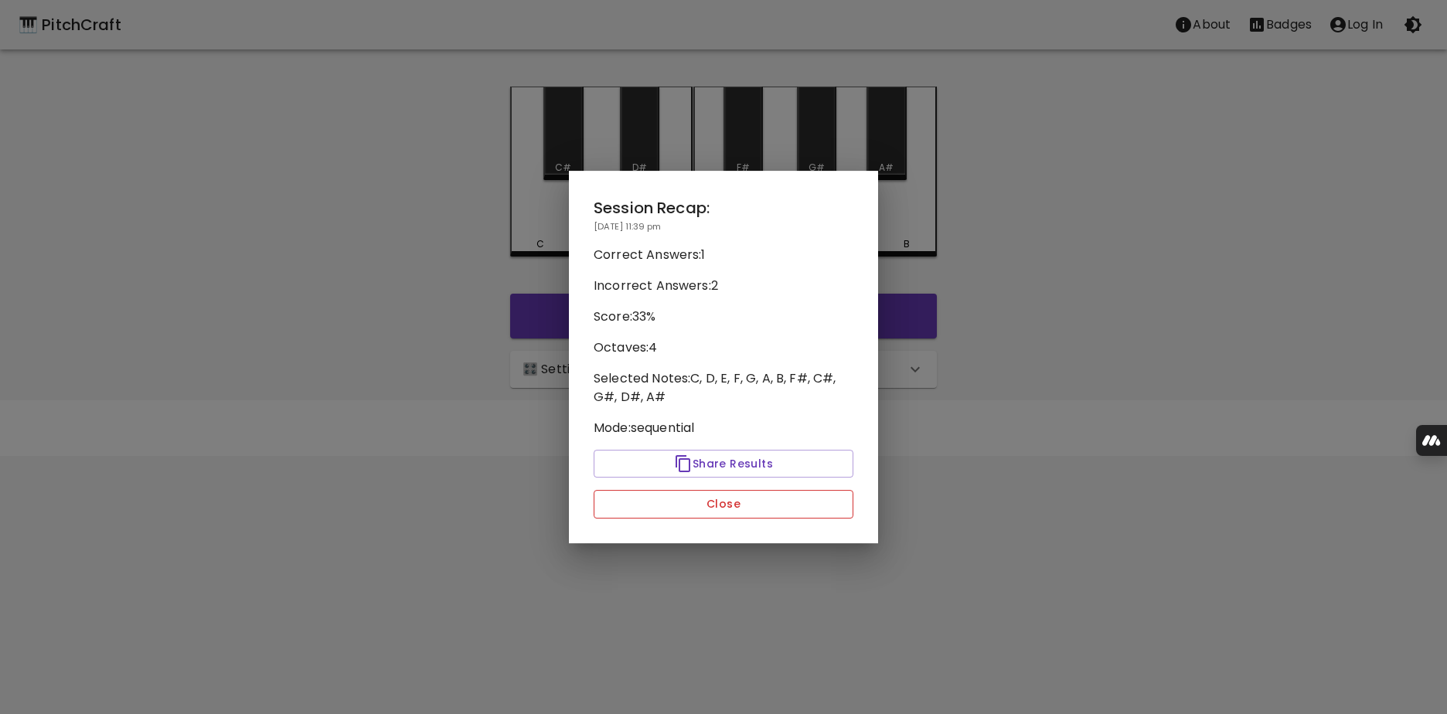
click at [756, 502] on button "Close" at bounding box center [723, 504] width 260 height 29
